Goal: Information Seeking & Learning: Learn about a topic

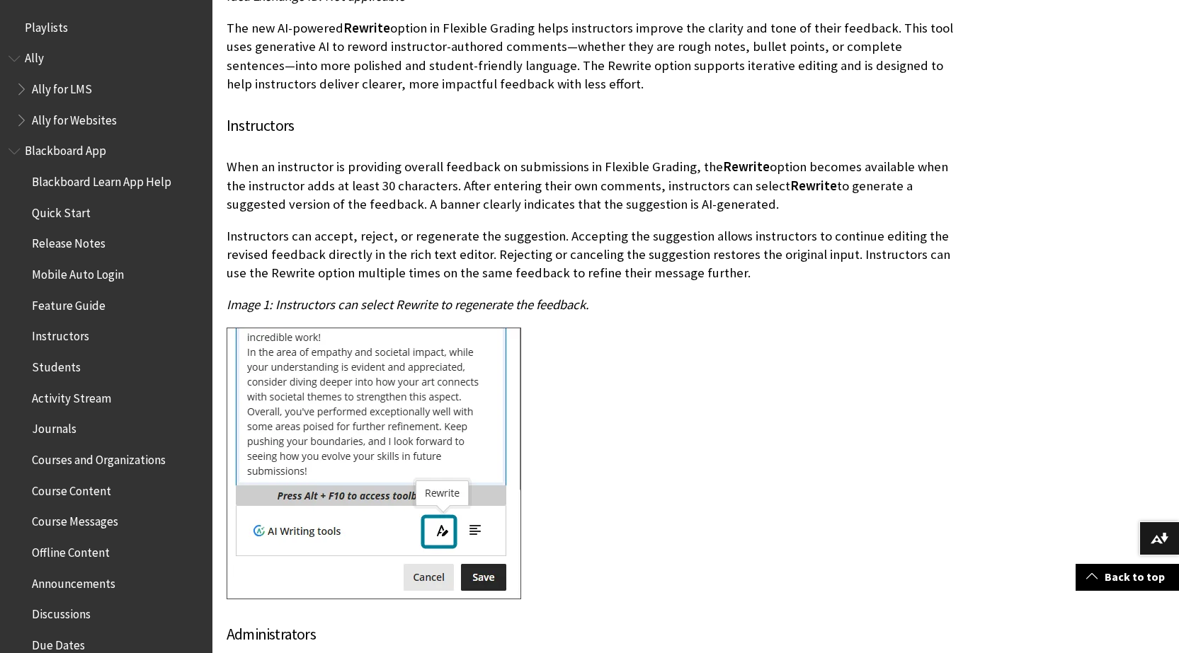
scroll to position [425, 0]
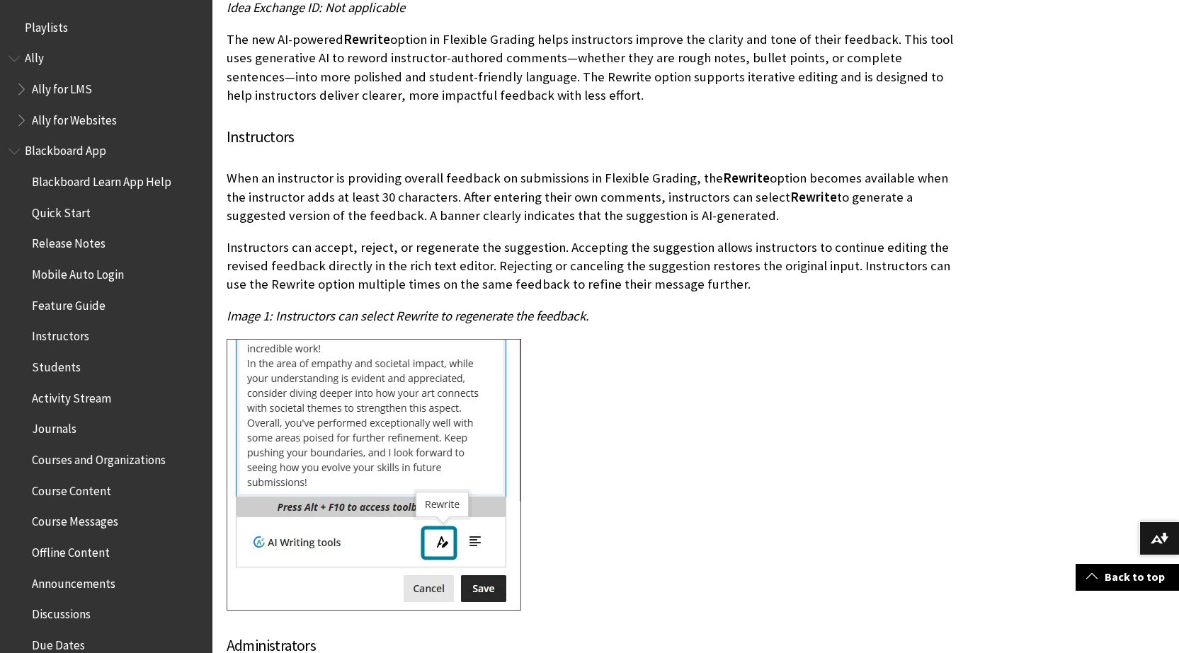
drag, startPoint x: 226, startPoint y: 178, endPoint x: 738, endPoint y: 211, distance: 513.6
click at [738, 211] on div "AVA - Use AI to revise submission feedback Impact: Instructor Updated Help Topi…" at bounding box center [590, 380] width 757 height 1019
copy p "When an instructor is providing overall feedback on submissions in Flexible Gra…"
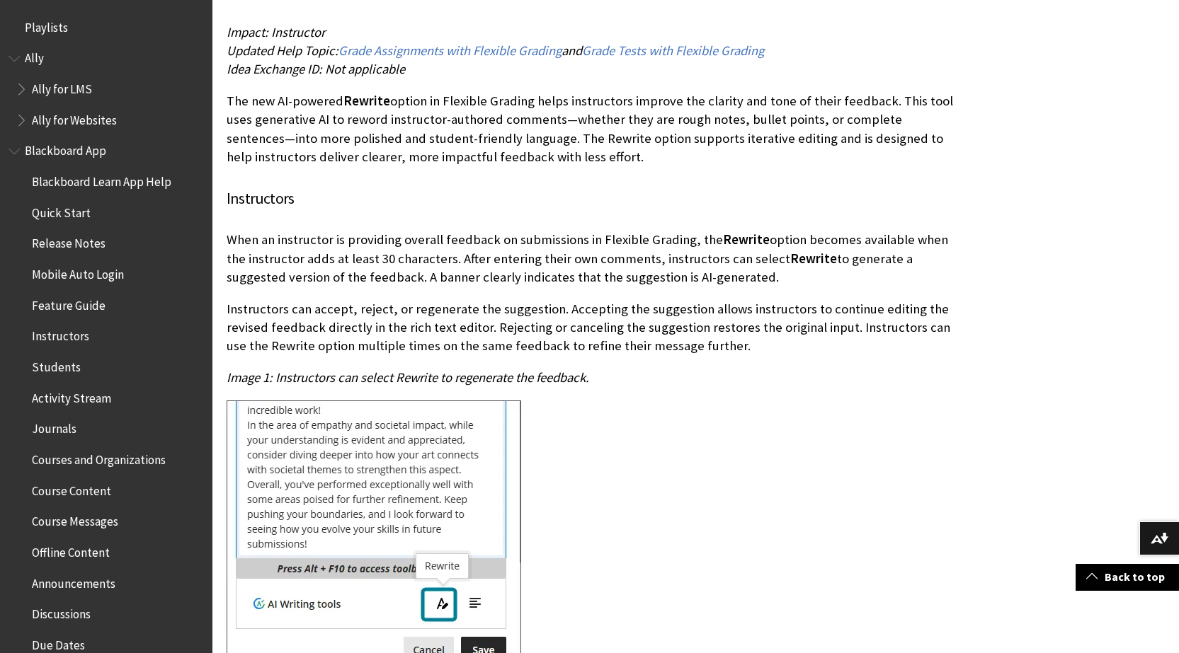
scroll to position [354, 0]
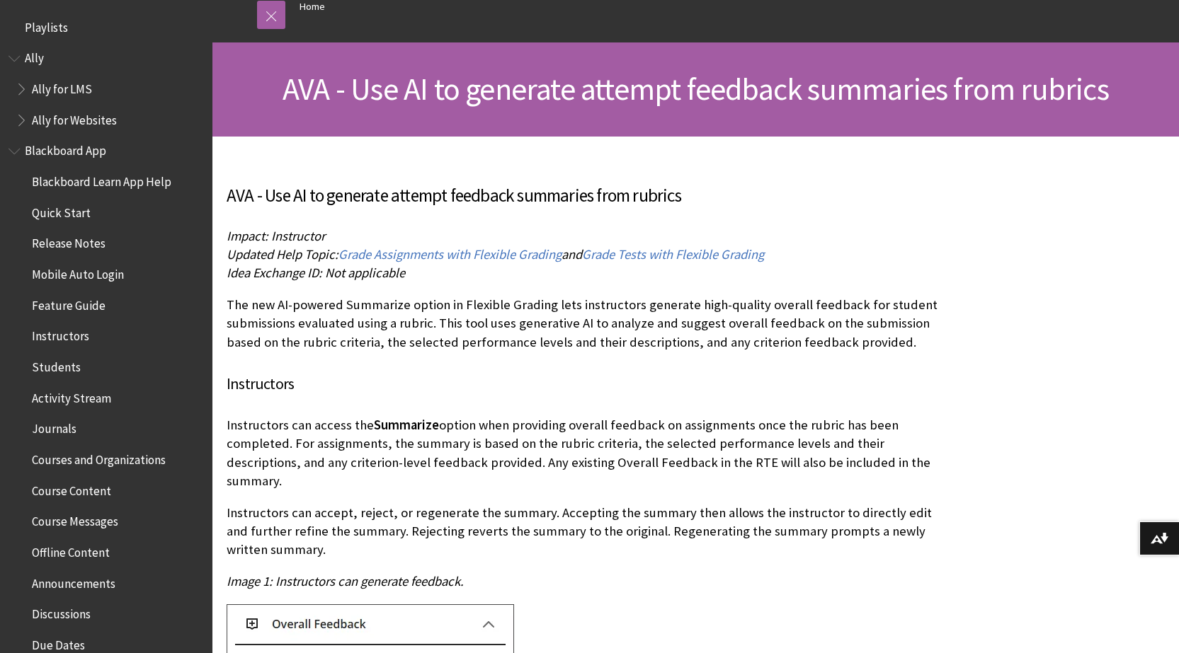
scroll to position [142, 0]
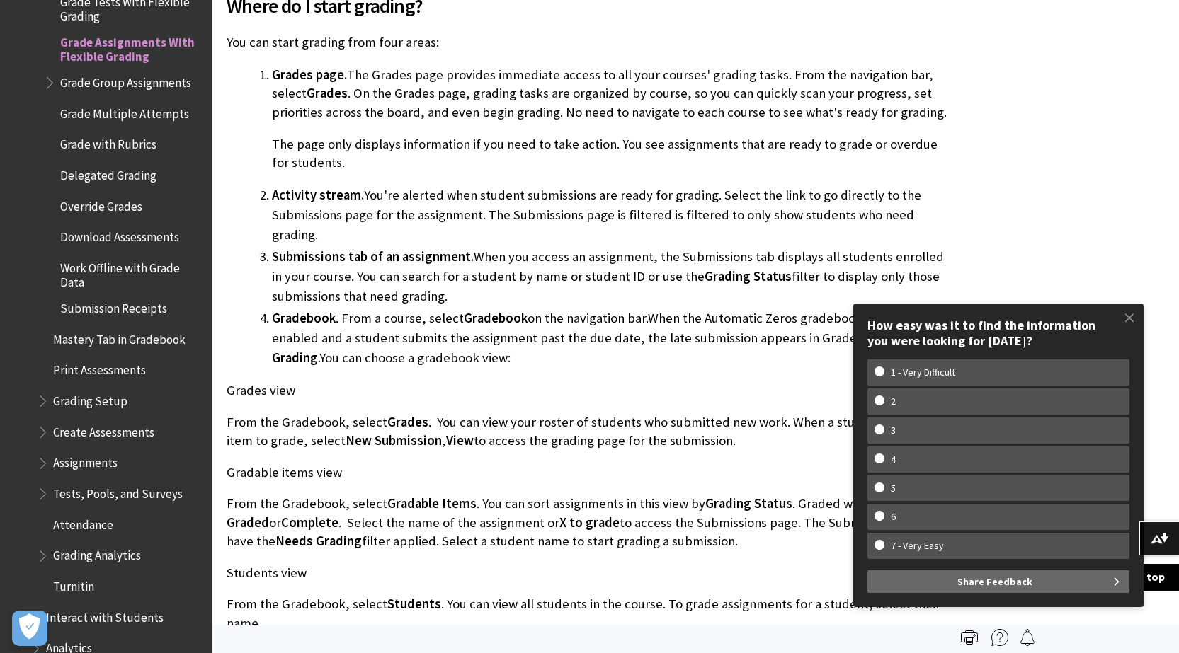
scroll to position [71, 0]
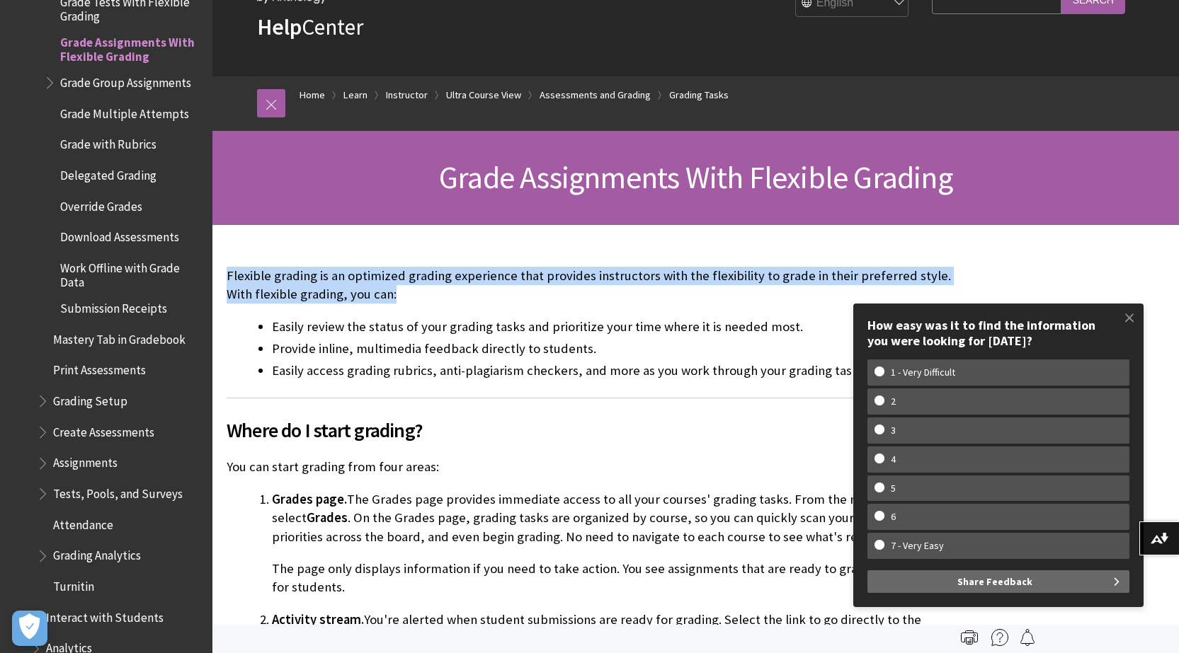
drag, startPoint x: 373, startPoint y: 294, endPoint x: 220, endPoint y: 268, distance: 155.1
copy p "Flexible grading is an optimized grading experience that provides instructors w…"
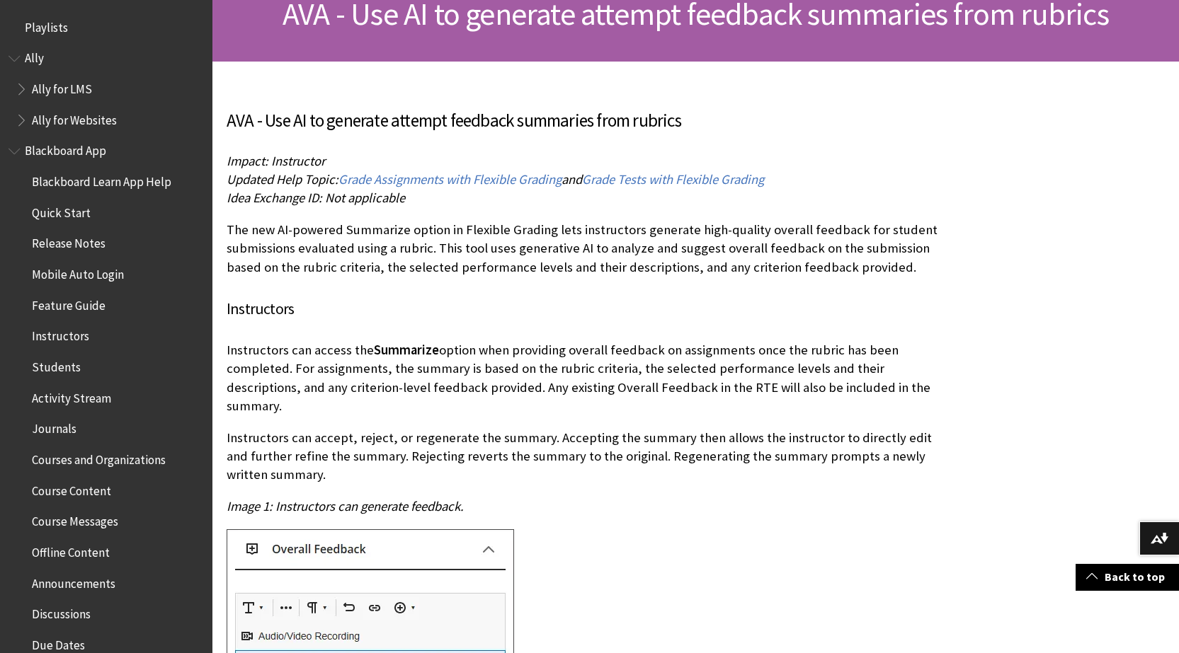
scroll to position [212, 0]
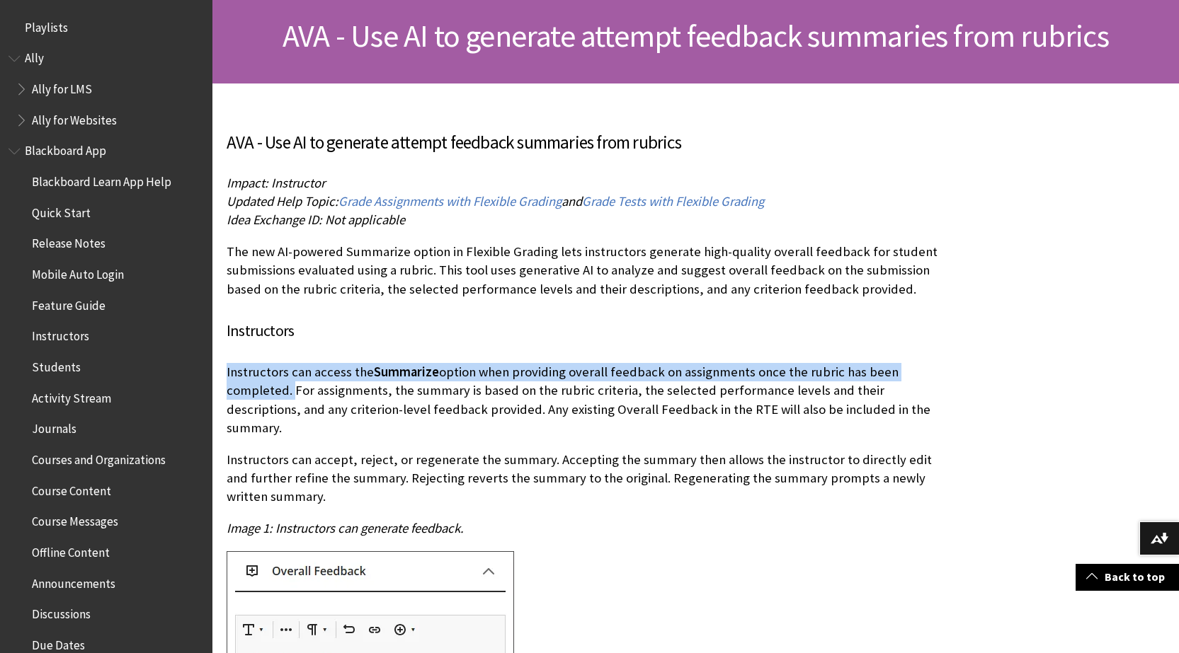
drag, startPoint x: 949, startPoint y: 374, endPoint x: 227, endPoint y: 370, distance: 721.4
click at [227, 370] on p "Instructors can access the Summarize option when providing overall feedback on …" at bounding box center [591, 400] width 728 height 74
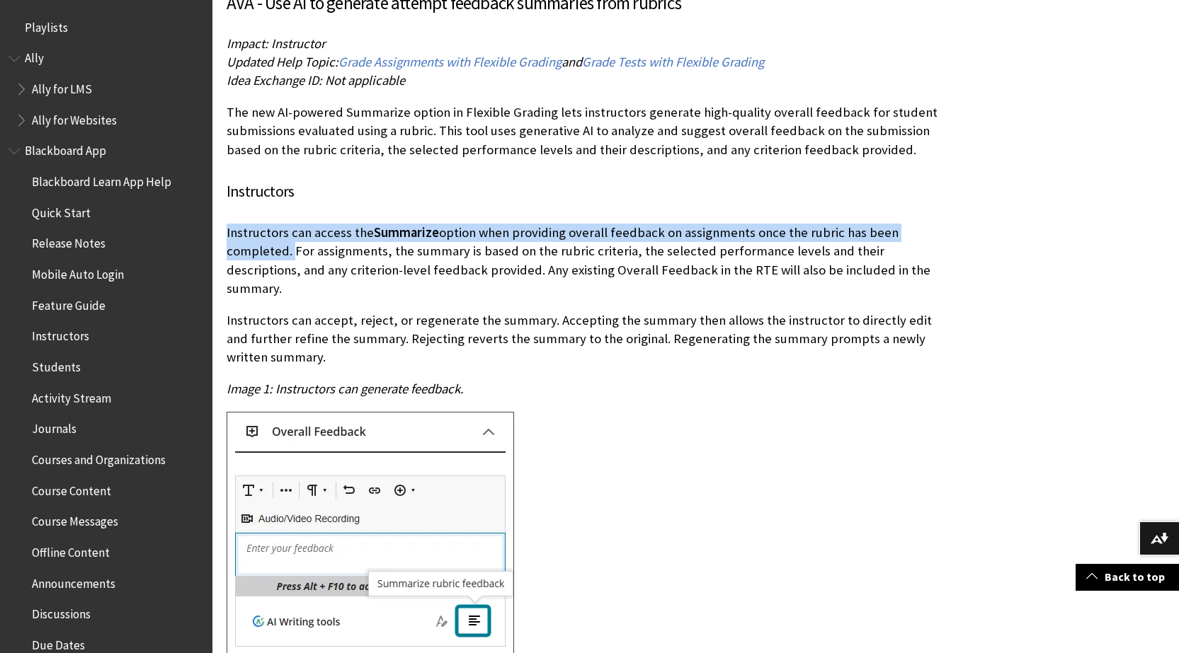
scroll to position [425, 0]
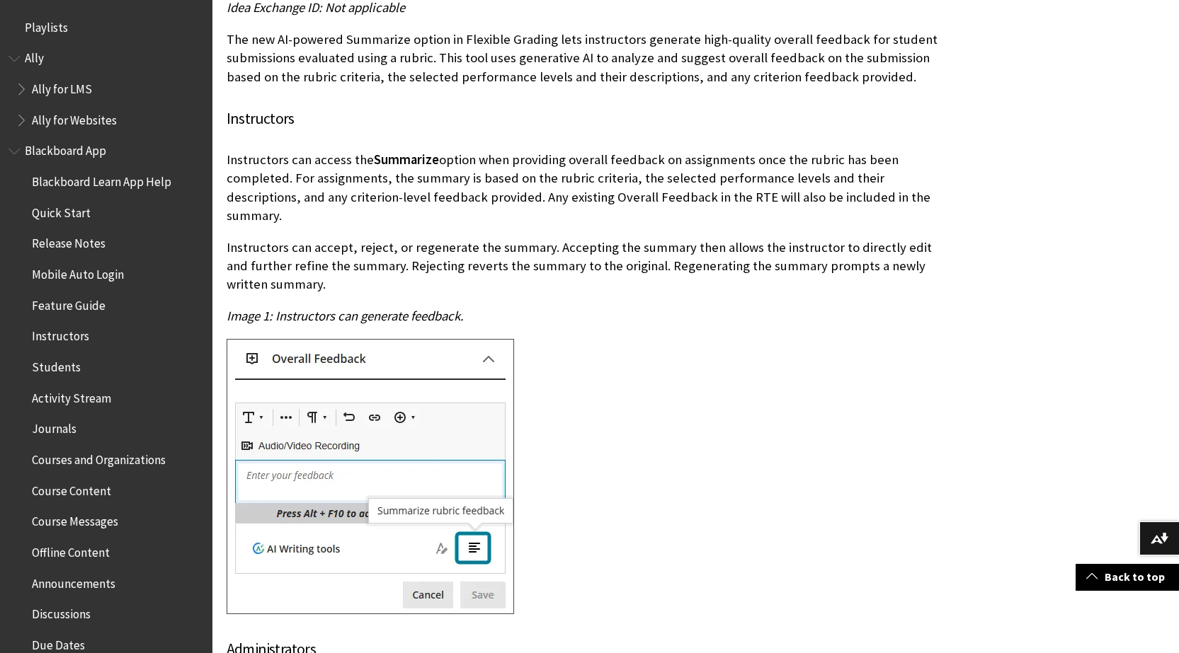
click at [562, 317] on div "Instructors can access the Summarize option when providing overall feedback on …" at bounding box center [591, 384] width 728 height 467
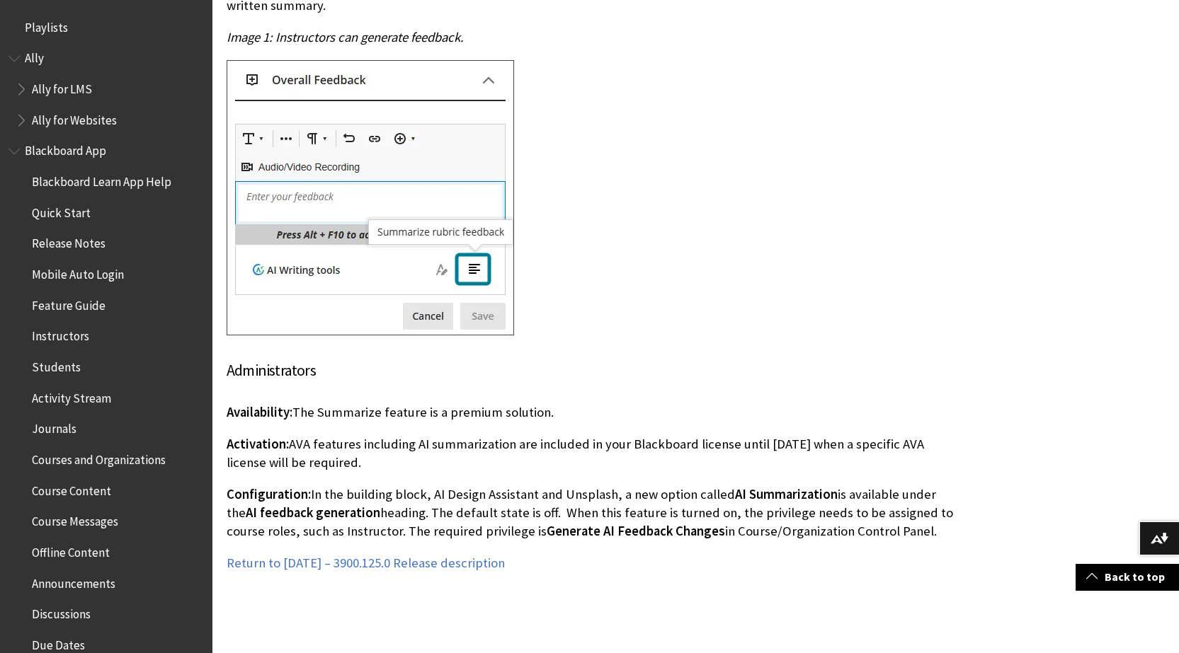
scroll to position [708, 0]
